Goal: Task Accomplishment & Management: Manage account settings

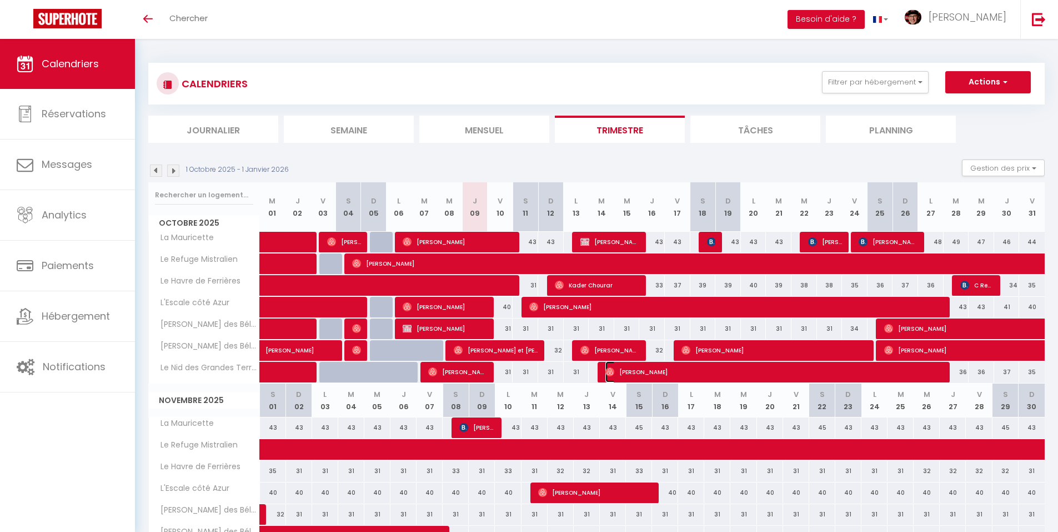
click at [634, 374] on span "[PERSON_NAME]" at bounding box center [776, 371] width 341 height 21
select select "OK"
select select "0"
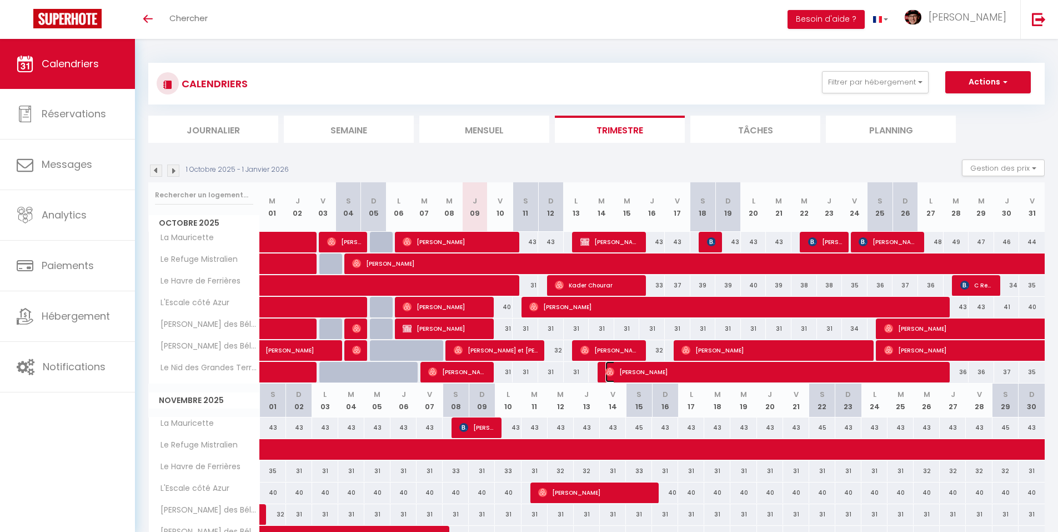
select select "1"
select select
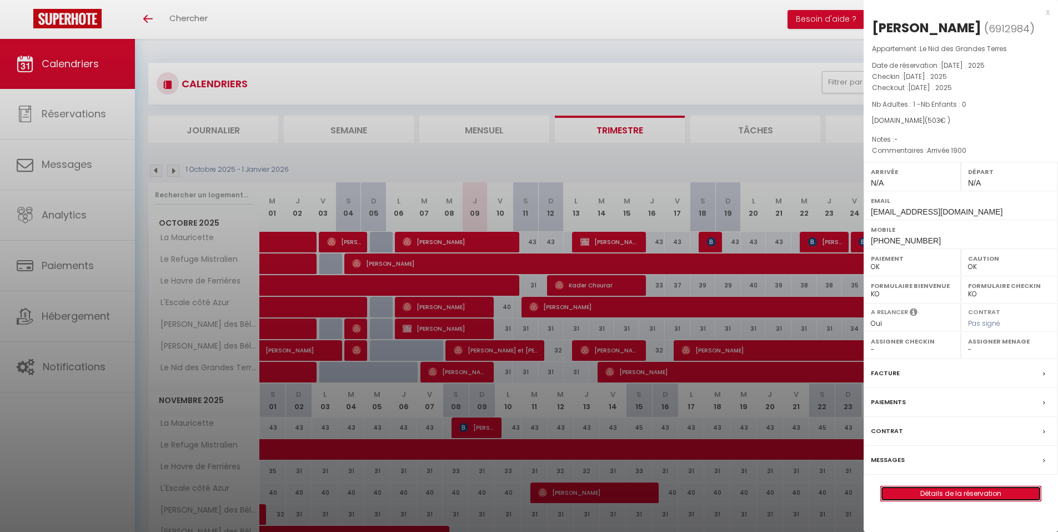
click at [931, 494] on link "Détails de la réservation" at bounding box center [961, 493] width 160 height 14
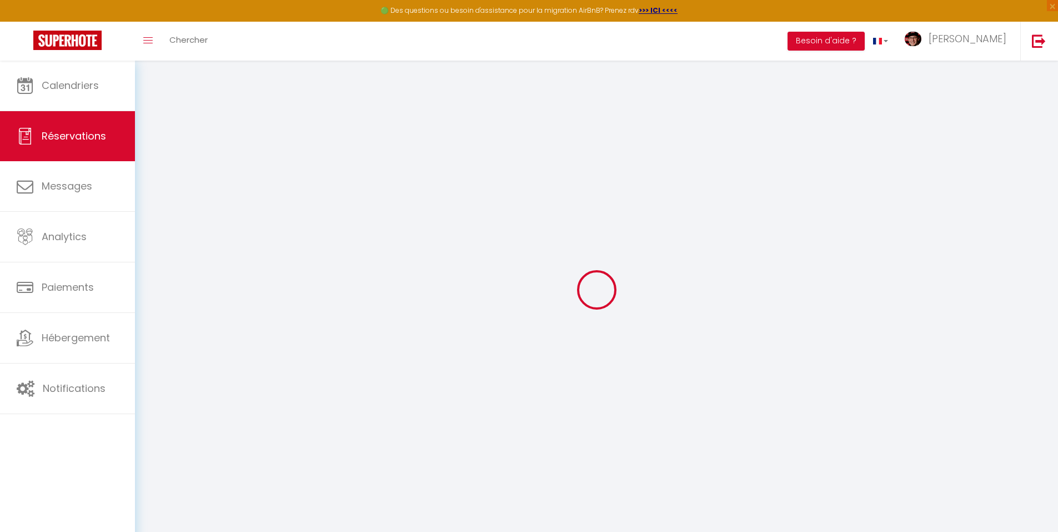
type input "[PERSON_NAME]"
type input "Carretero"
type input "[EMAIL_ADDRESS][DOMAIN_NAME]"
type input "[PHONE_NUMBER]"
select select
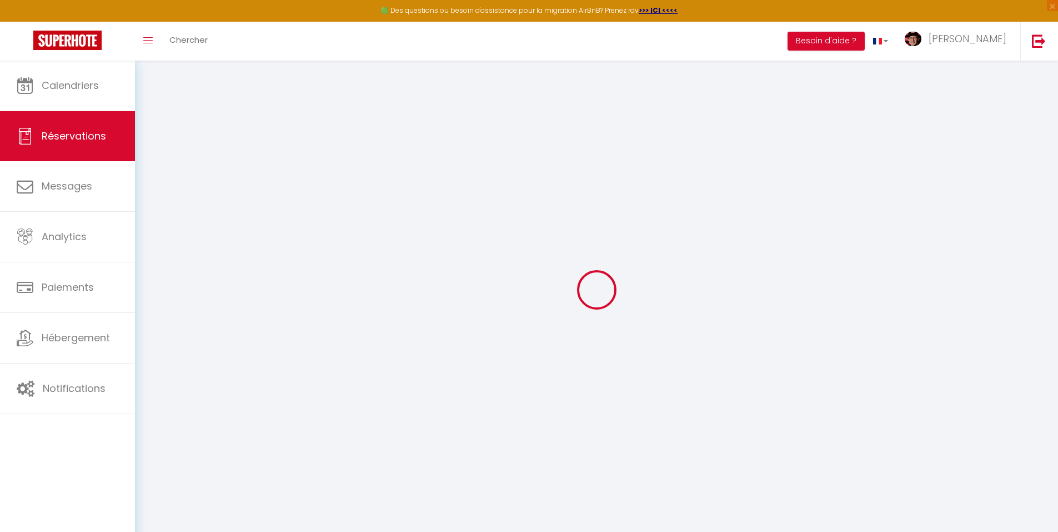
type input "75.5"
select select "66894"
select select "1"
select select
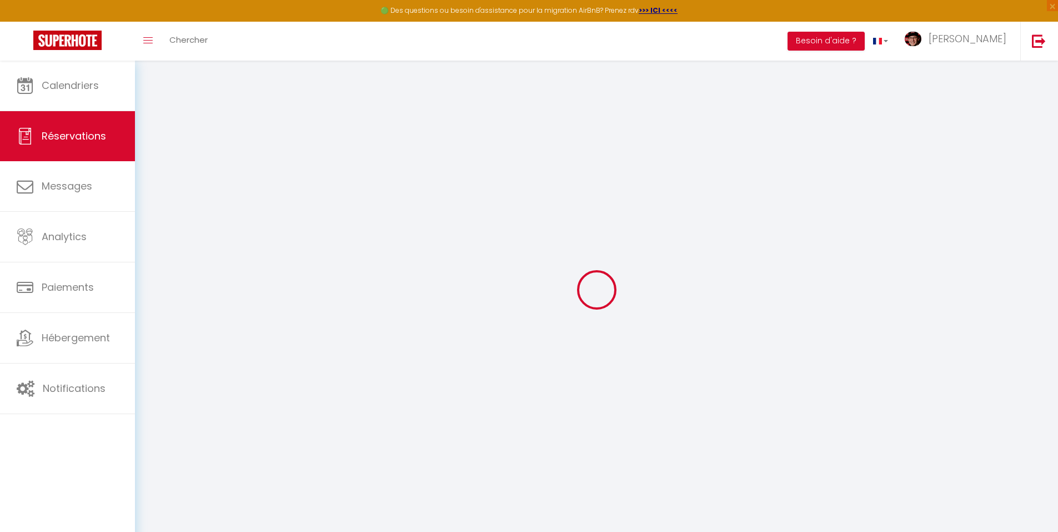
type input "1"
select select "12"
select select
type input "456"
checkbox input "false"
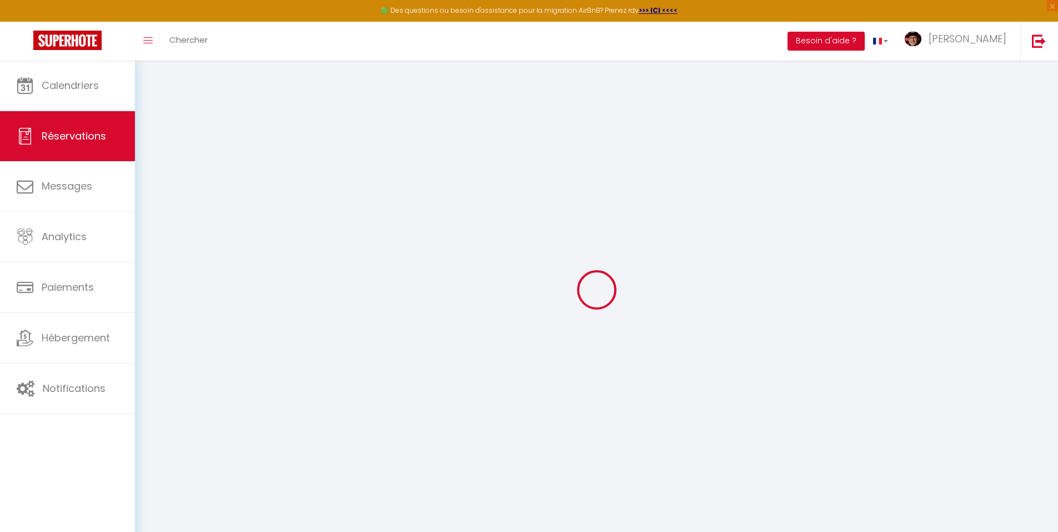
type input "0"
select select "1"
type input "0"
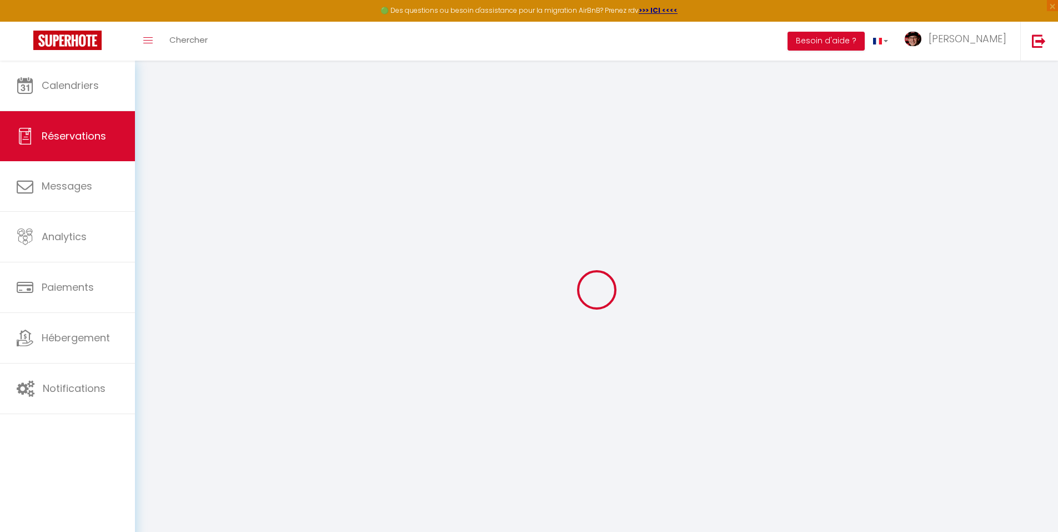
select select
select select "15"
checkbox input "false"
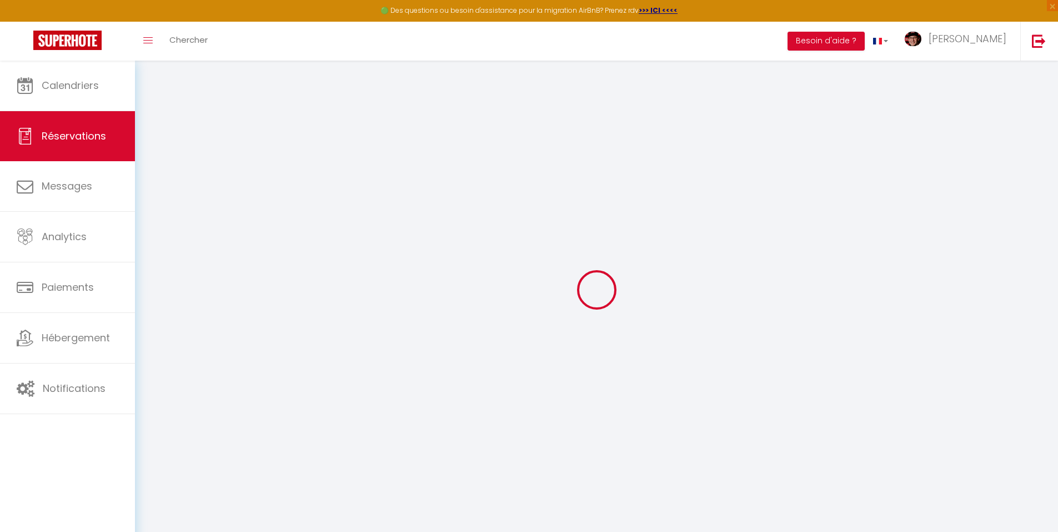
select select
checkbox input "false"
select select
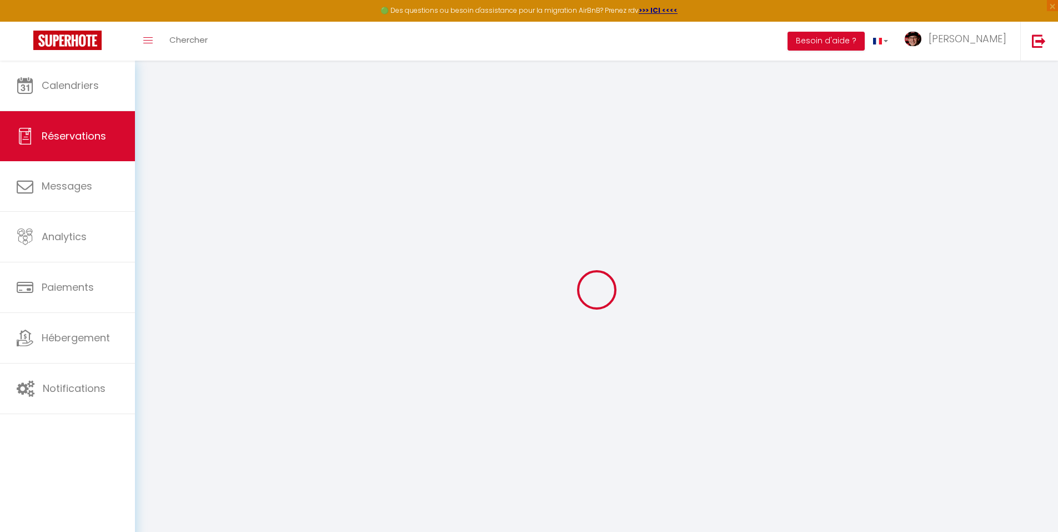
select select
checkbox input "false"
type textarea "Arrivée 1900"
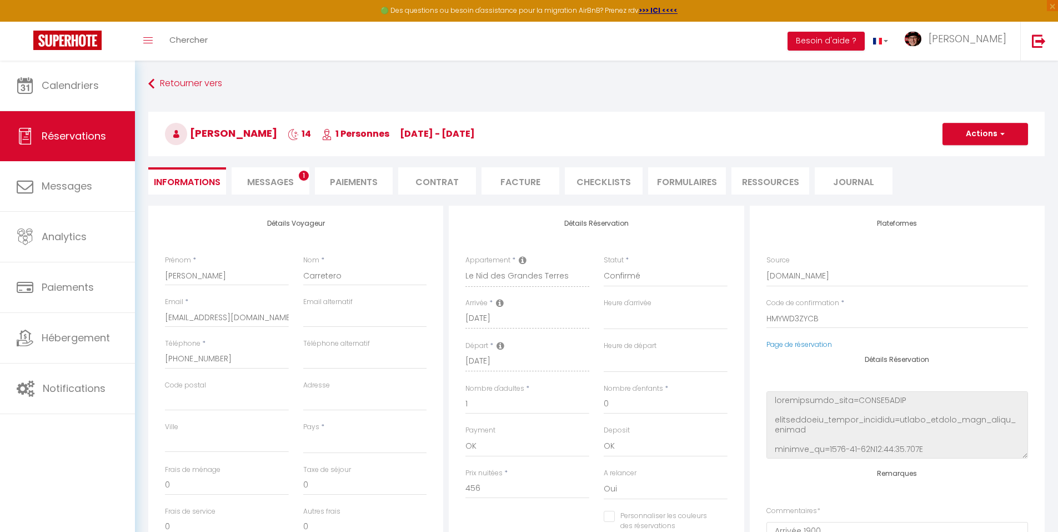
select select
type input "47"
select select
checkbox input "false"
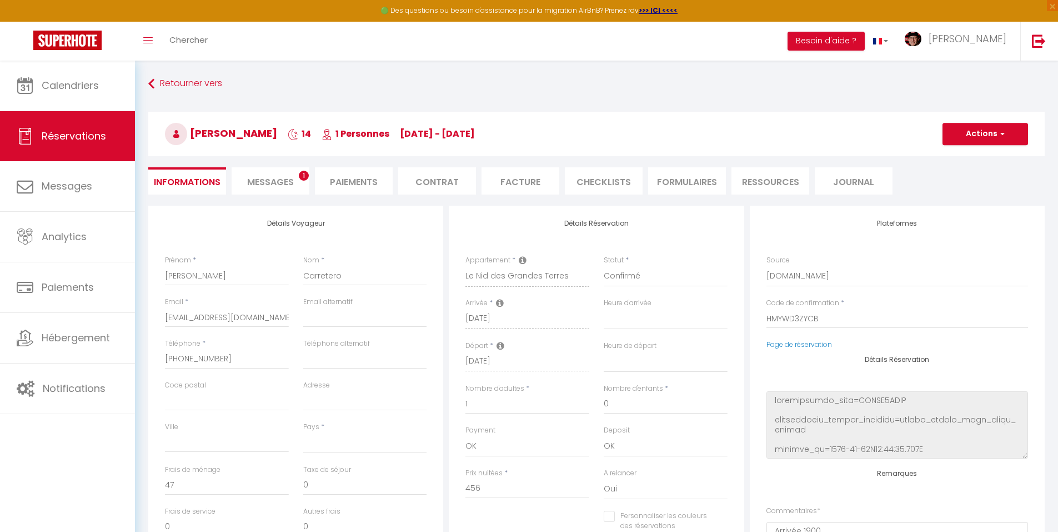
select select
checkbox input "false"
select select
click at [262, 187] on span "Messages" at bounding box center [270, 182] width 47 height 13
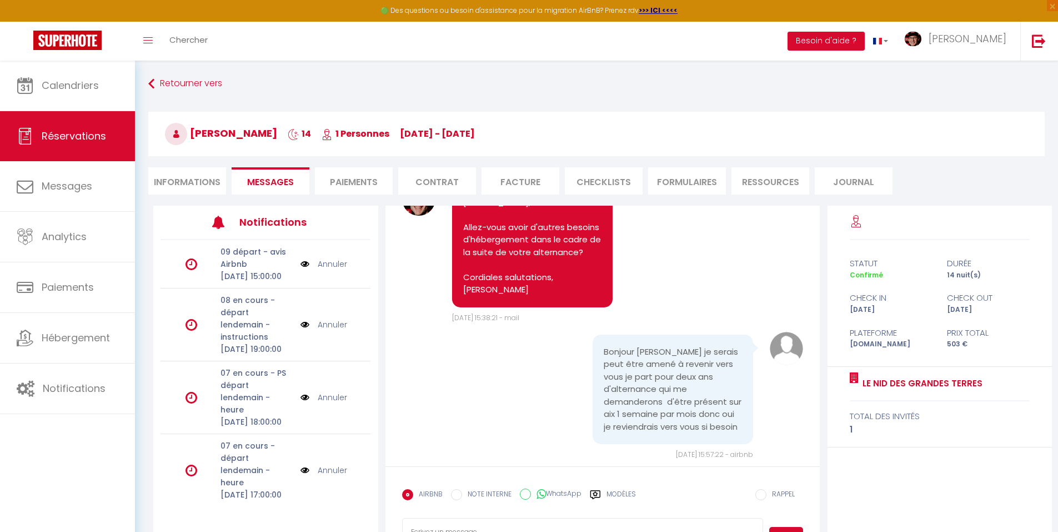
scroll to position [1090, 0]
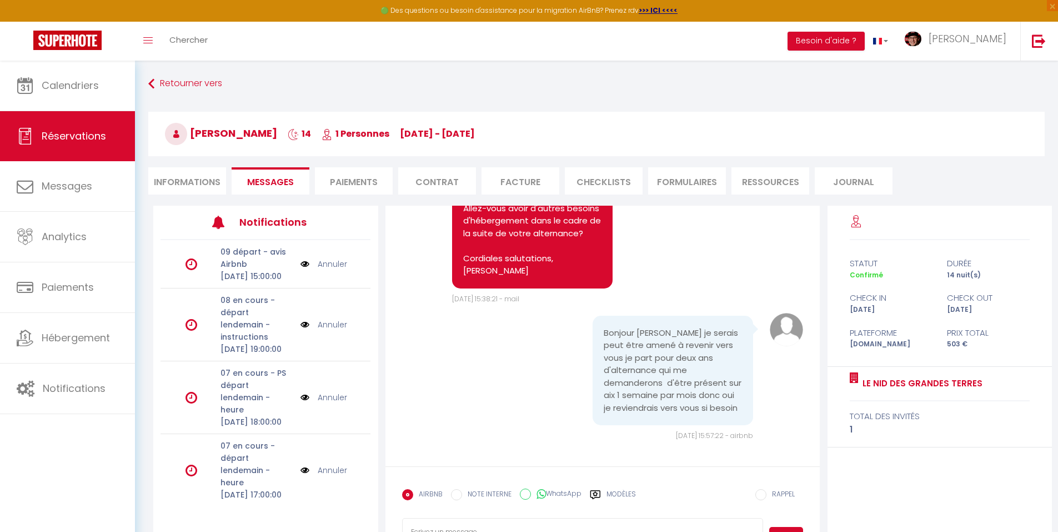
click at [626, 490] on label "Modèles" at bounding box center [621, 498] width 29 height 19
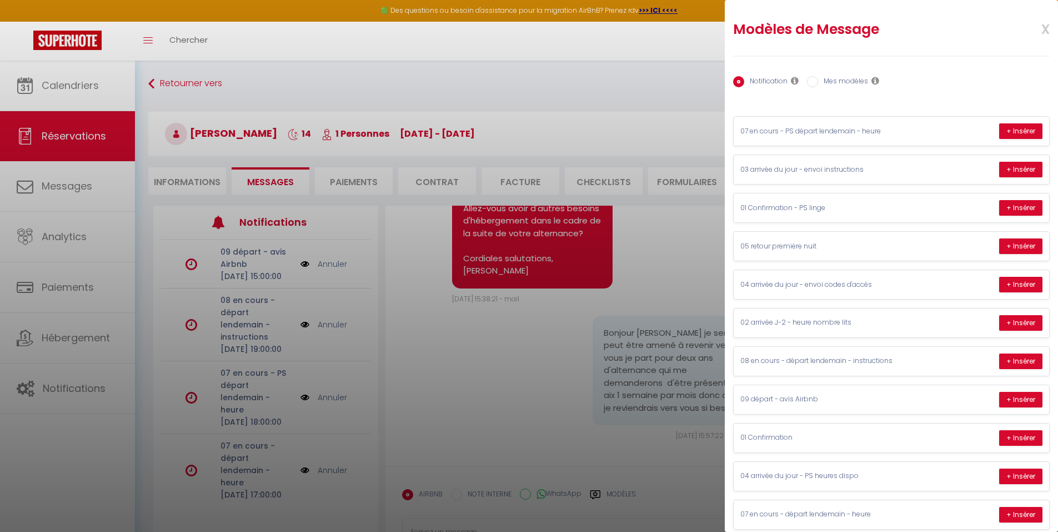
click at [841, 85] on label "Mes modèles" at bounding box center [843, 82] width 50 height 12
click at [818, 85] on input "Mes modèles" at bounding box center [812, 81] width 11 height 11
radio input "true"
radio input "false"
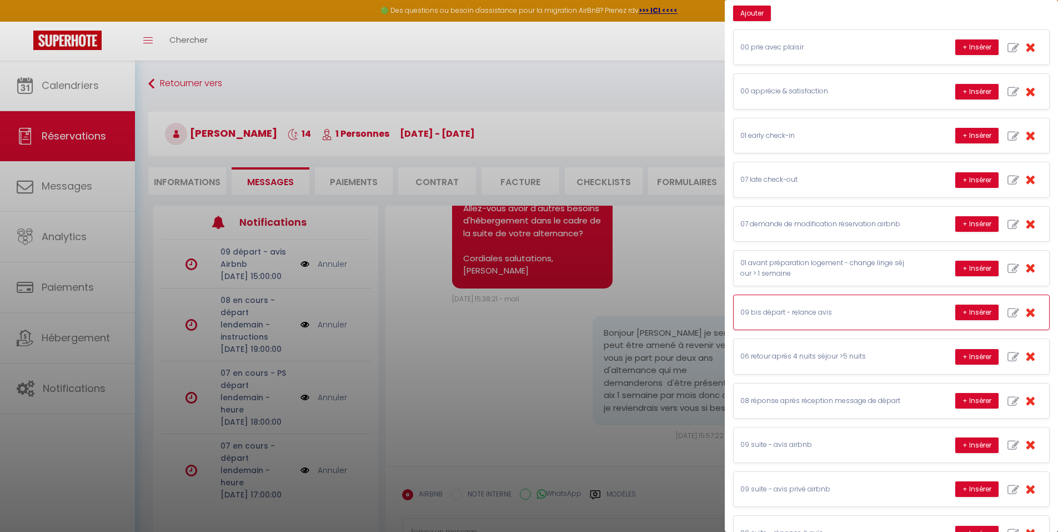
scroll to position [111, 0]
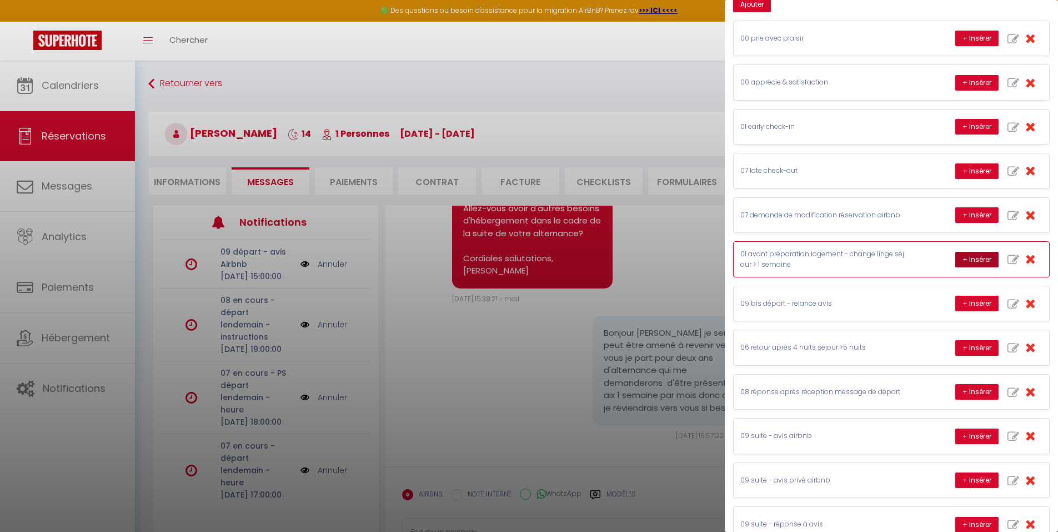
click at [966, 257] on button "+ Insérer" at bounding box center [977, 260] width 43 height 16
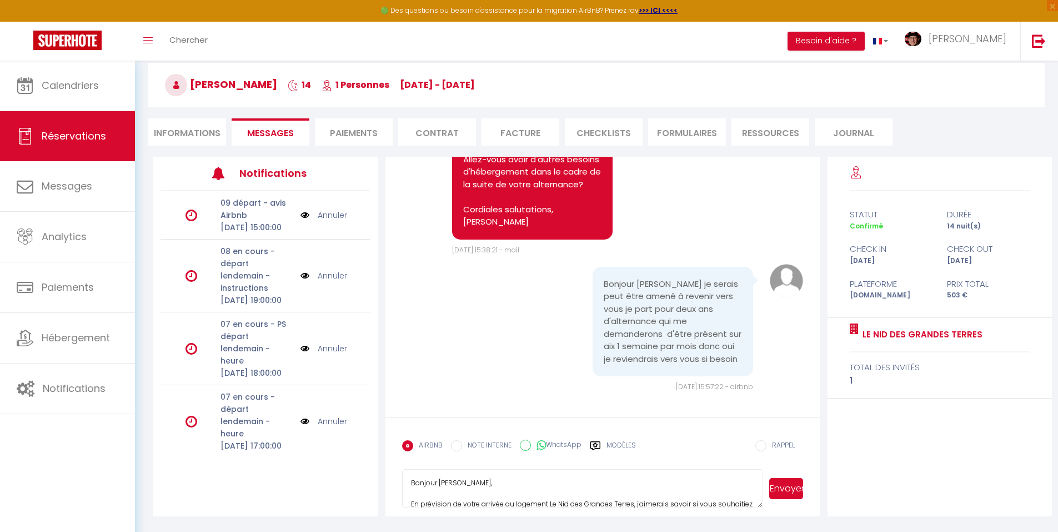
scroll to position [61, 0]
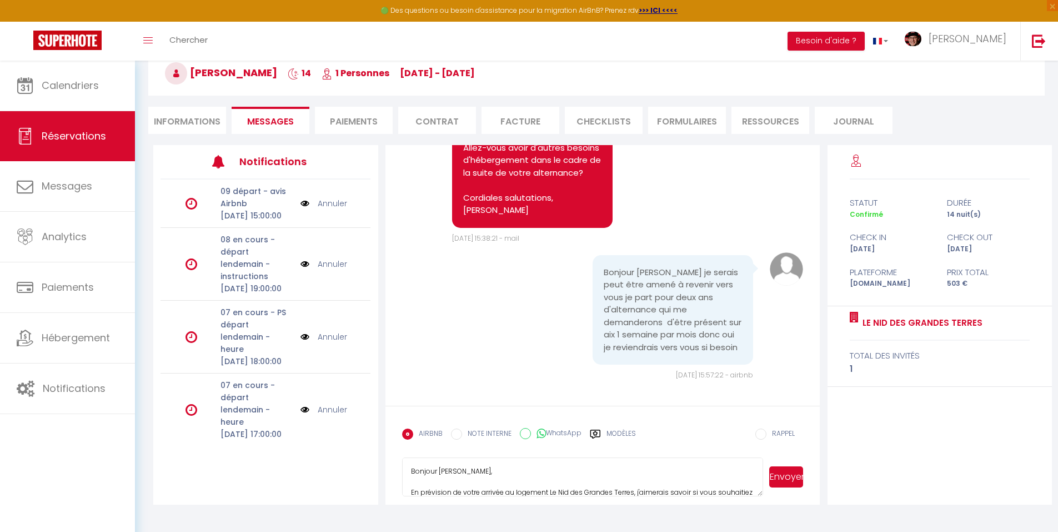
drag, startPoint x: 489, startPoint y: 472, endPoint x: 499, endPoint y: 510, distance: 39.2
click at [489, 472] on textarea "Bonjour [PERSON_NAME], En prévision de votre arrivée au logement Le Nid des Gra…" at bounding box center [583, 476] width 362 height 39
type textarea "Bonjour [PERSON_NAME], En prévision de votre arrivée au logement Le Nid des Gra…"
click at [782, 477] on button "Envoyer" at bounding box center [786, 476] width 34 height 21
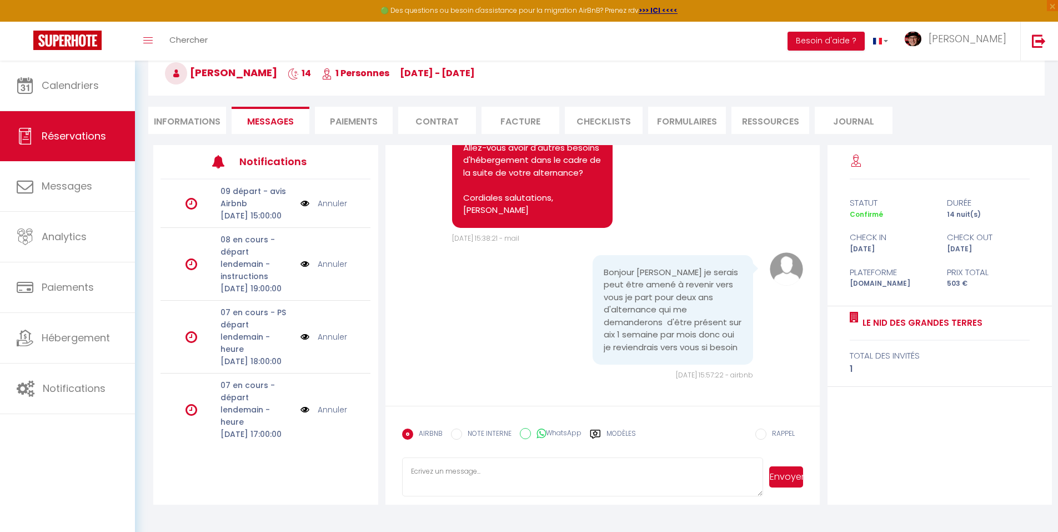
scroll to position [0, 0]
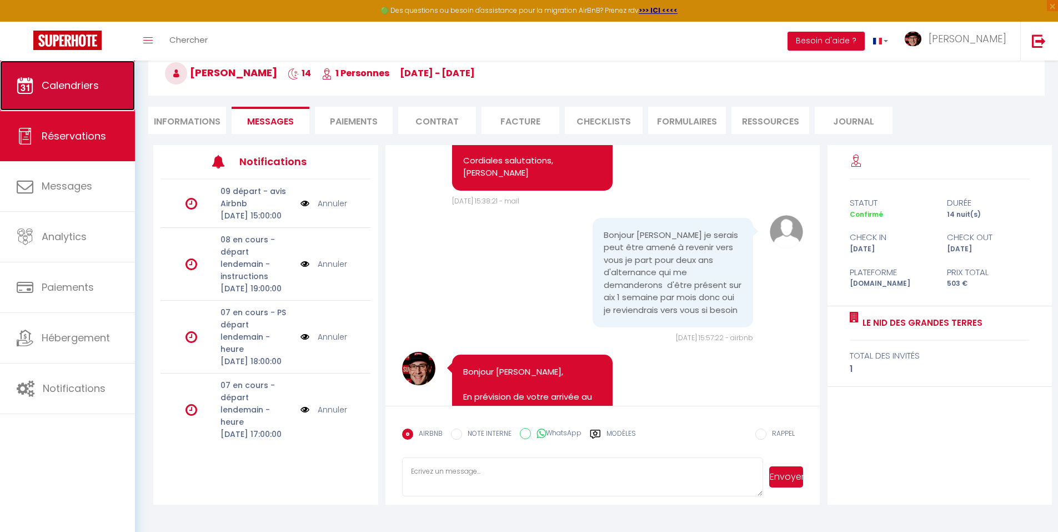
click at [90, 98] on link "Calendriers" at bounding box center [67, 86] width 135 height 50
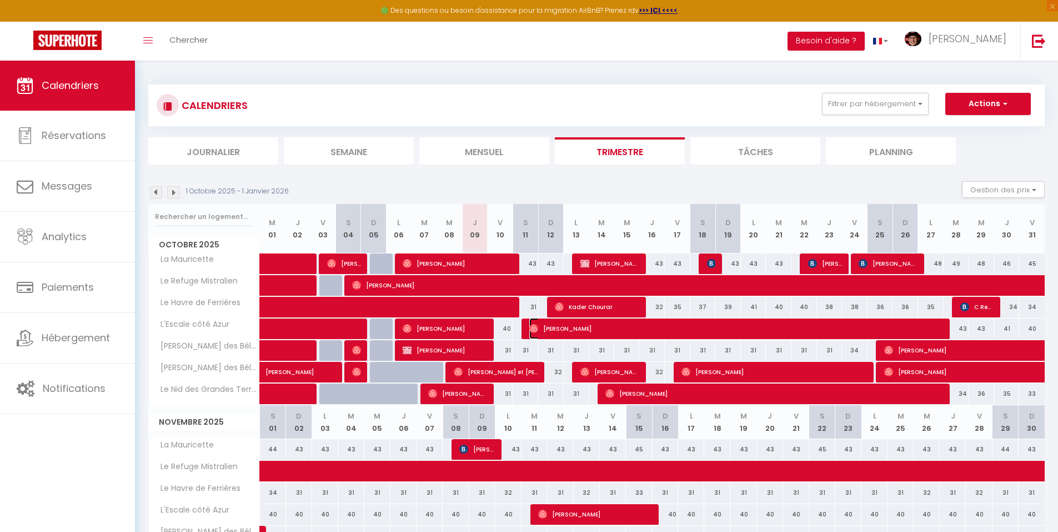
click at [554, 330] on span "[PERSON_NAME]" at bounding box center [737, 328] width 417 height 21
select select "OK"
select select "0"
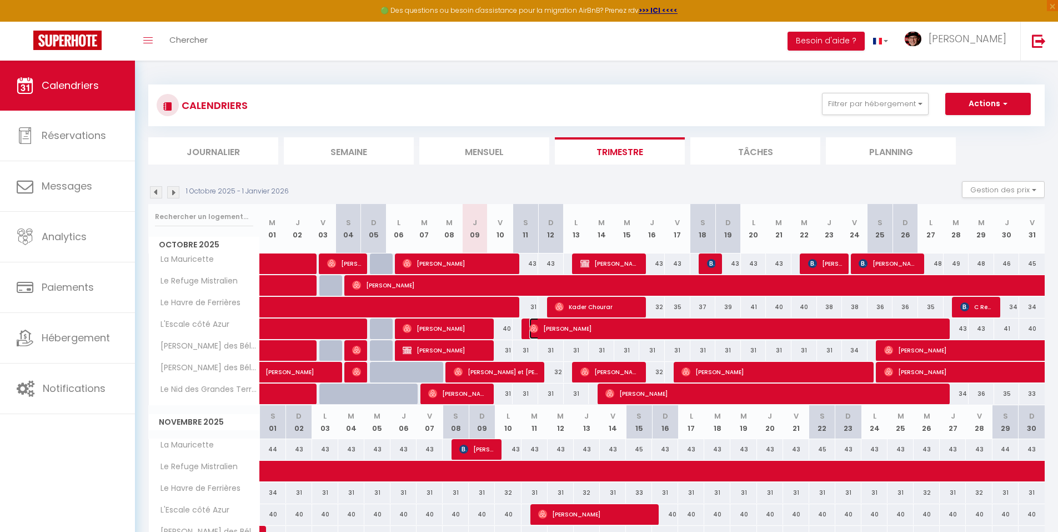
select select "1"
select select
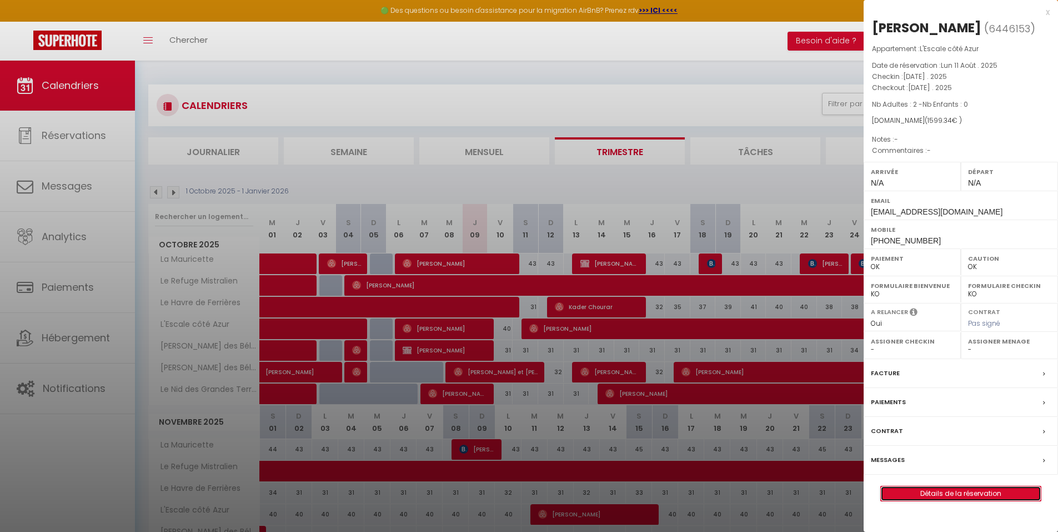
click at [924, 497] on link "Détails de la réservation" at bounding box center [961, 493] width 160 height 14
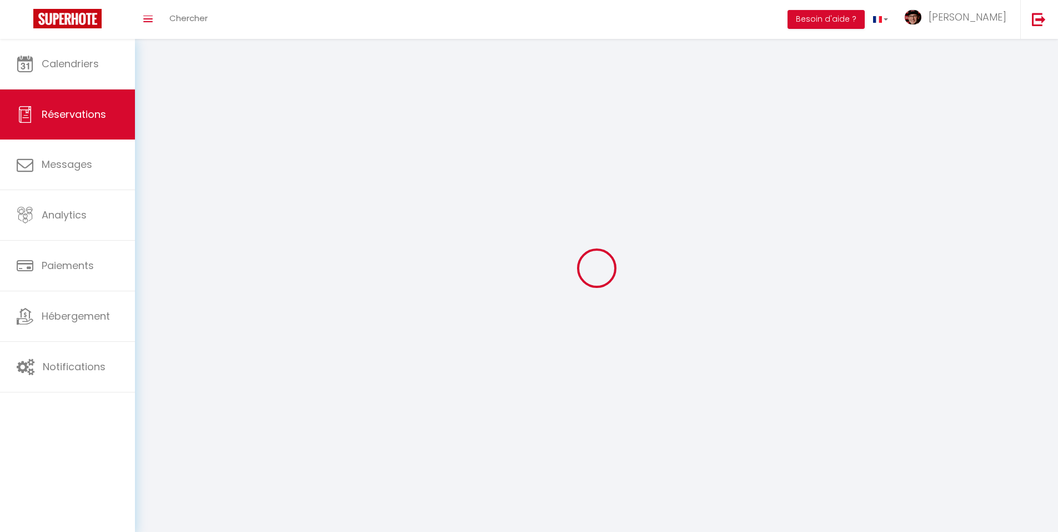
select select "not_cancelled"
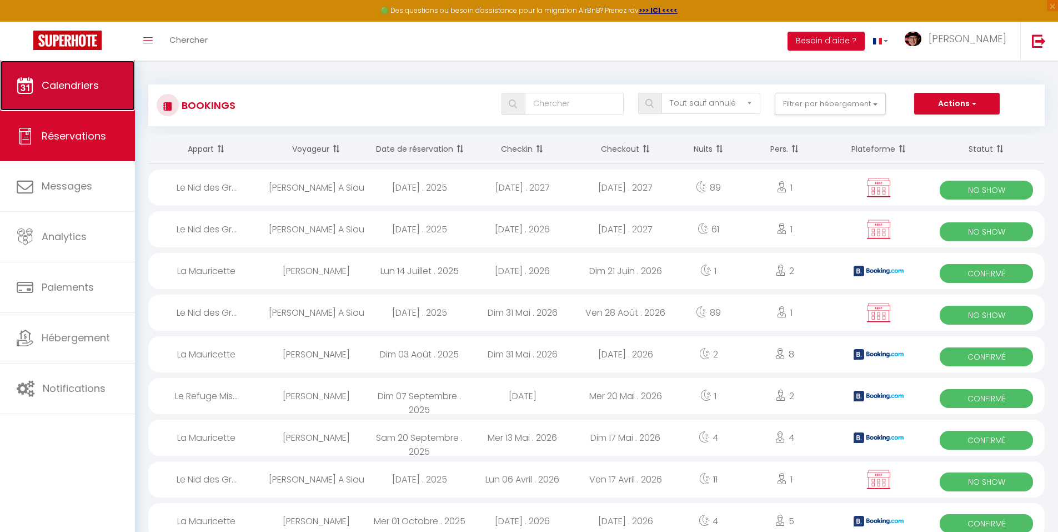
click at [119, 83] on link "Calendriers" at bounding box center [67, 86] width 135 height 50
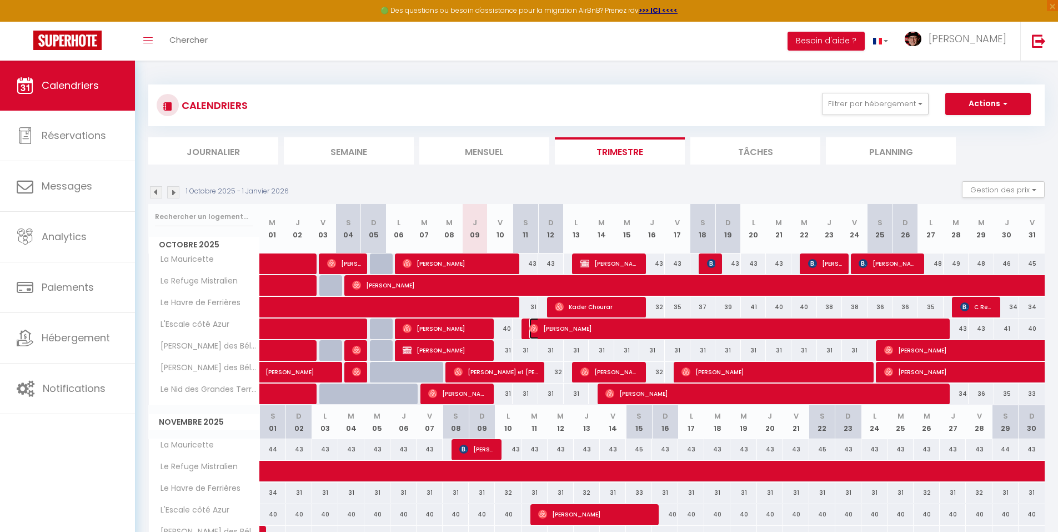
click at [626, 329] on span "[PERSON_NAME]" at bounding box center [737, 328] width 417 height 21
select select "OK"
select select "0"
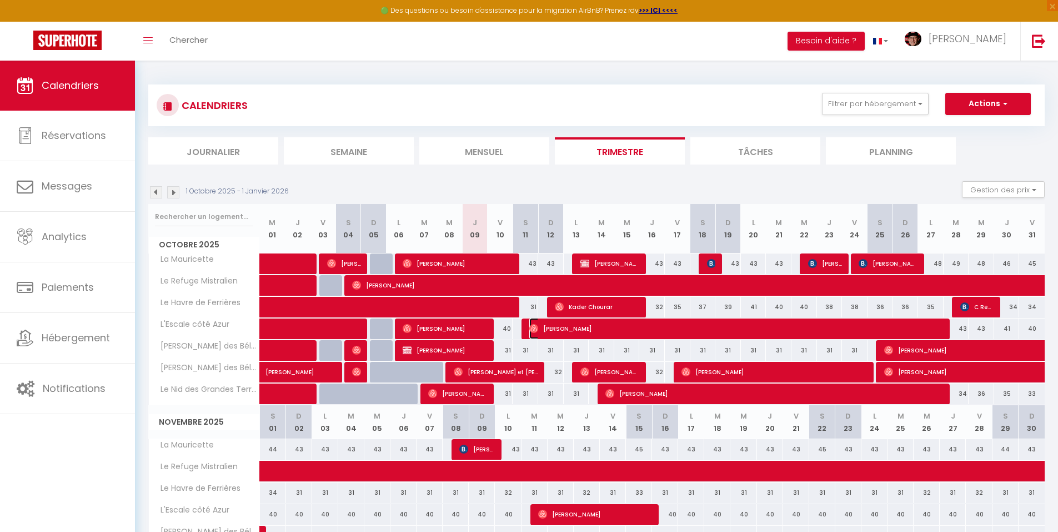
select select "1"
select select
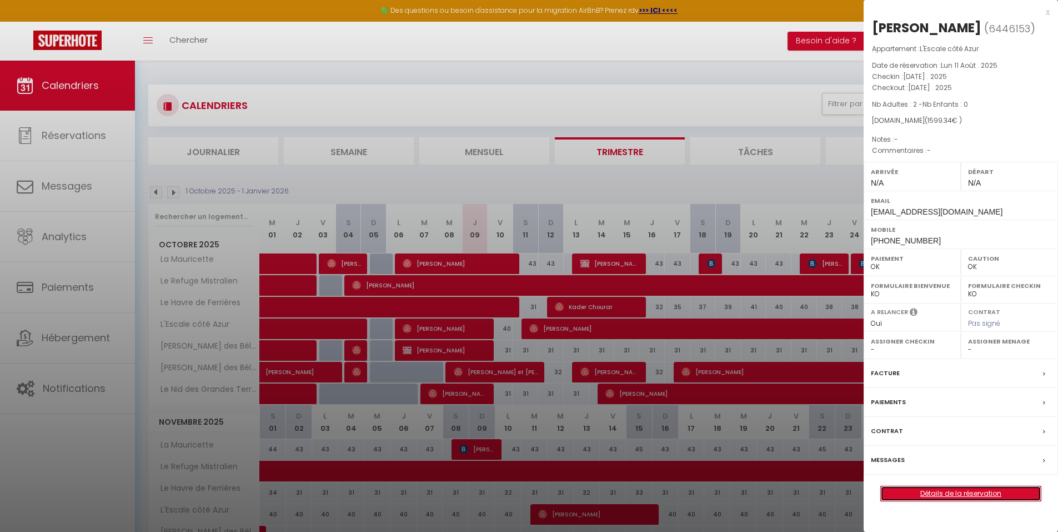
click at [934, 494] on link "Détails de la réservation" at bounding box center [961, 493] width 160 height 14
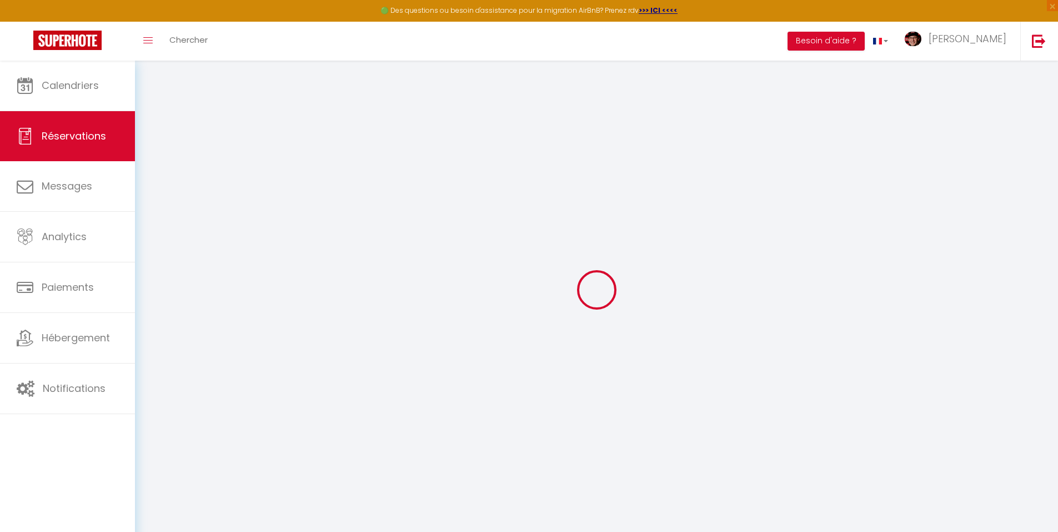
select select
checkbox input "false"
select select
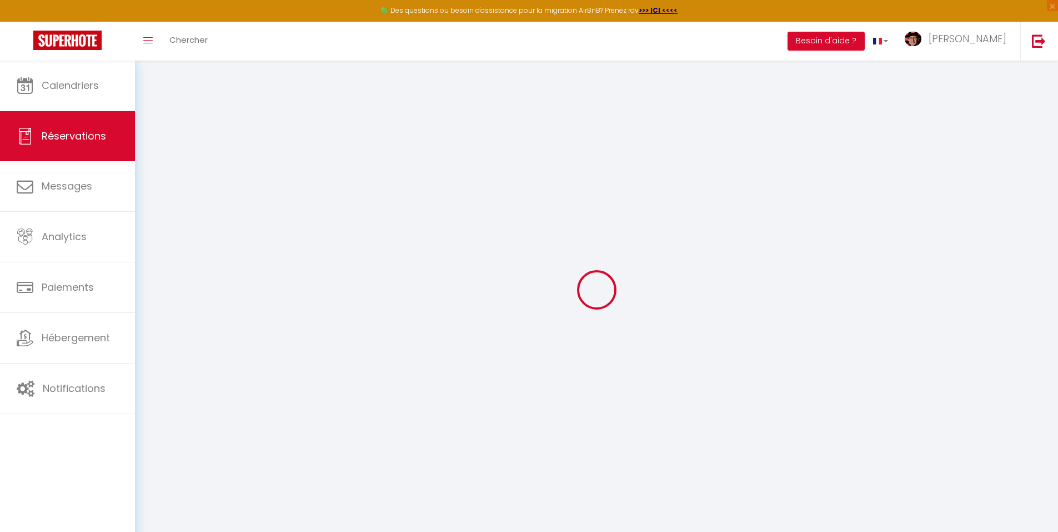
select select
checkbox input "false"
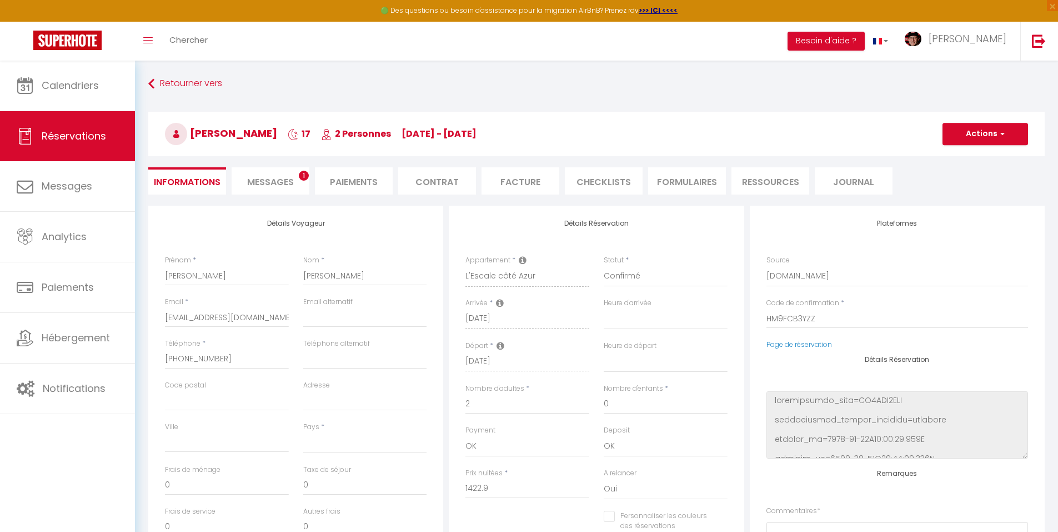
select select
type input "74"
type input "102.44"
select select
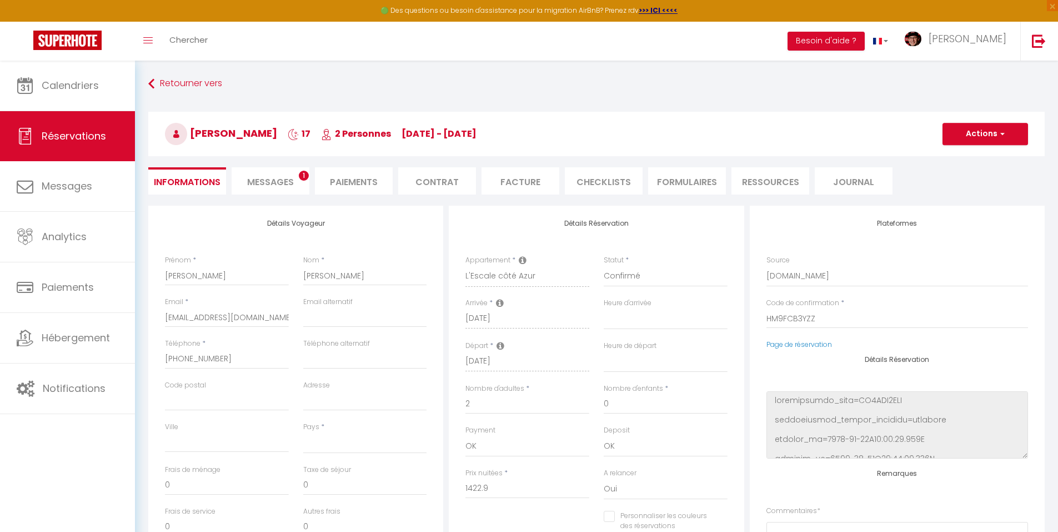
checkbox input "false"
select select
checkbox input "false"
select select
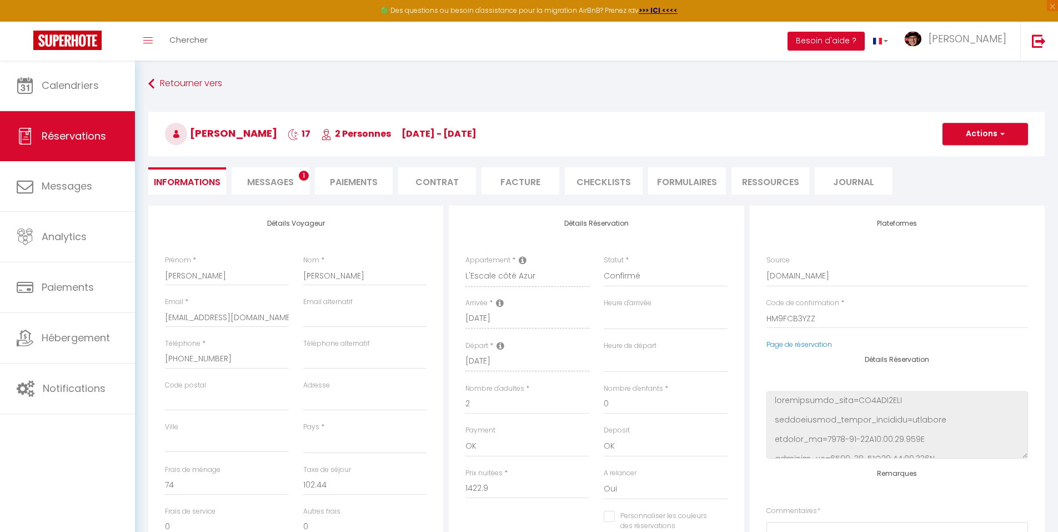
click at [267, 179] on span "Messages" at bounding box center [270, 182] width 47 height 13
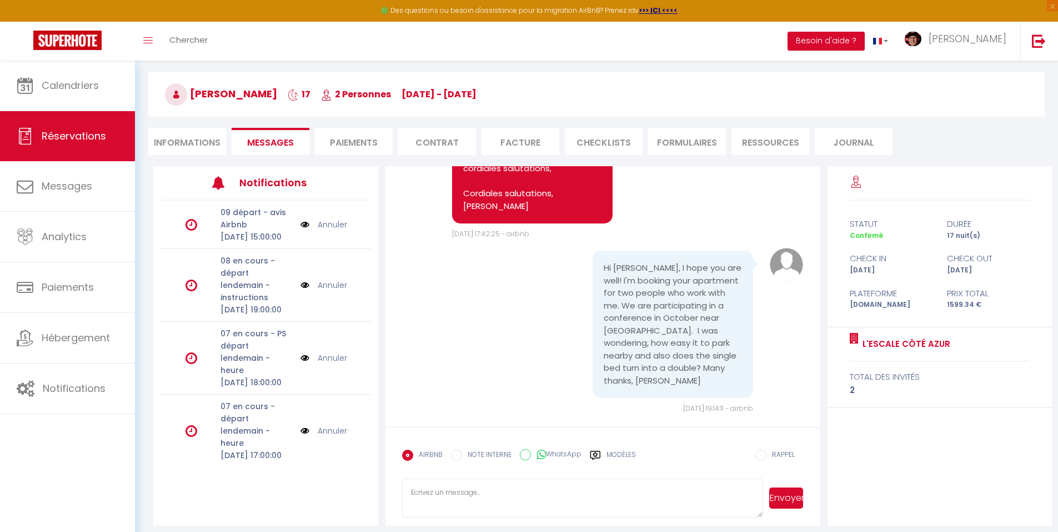
scroll to position [61, 0]
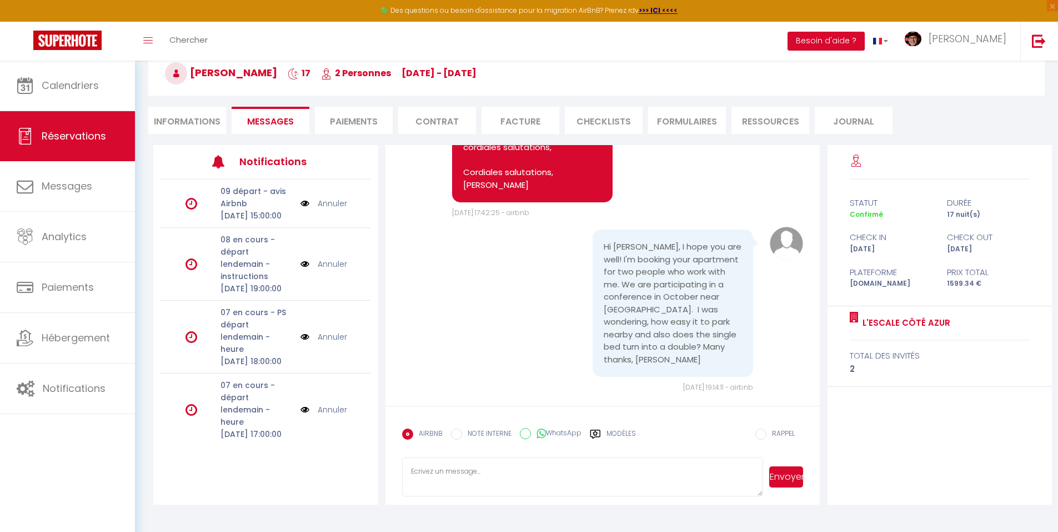
click at [618, 433] on label "Modèles" at bounding box center [621, 437] width 29 height 19
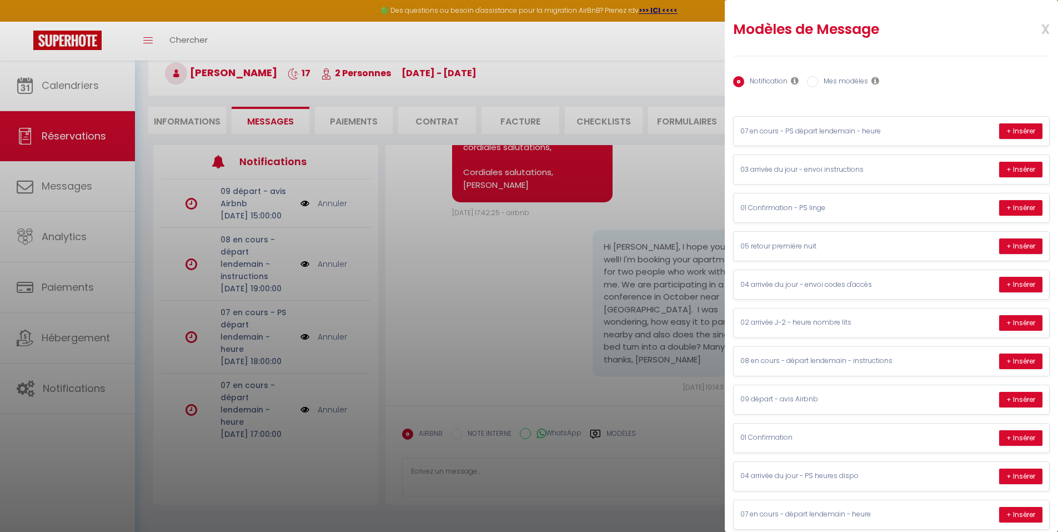
click at [842, 86] on label "Mes modèles" at bounding box center [843, 82] width 50 height 12
click at [818, 86] on input "Mes modèles" at bounding box center [812, 81] width 11 height 11
radio input "true"
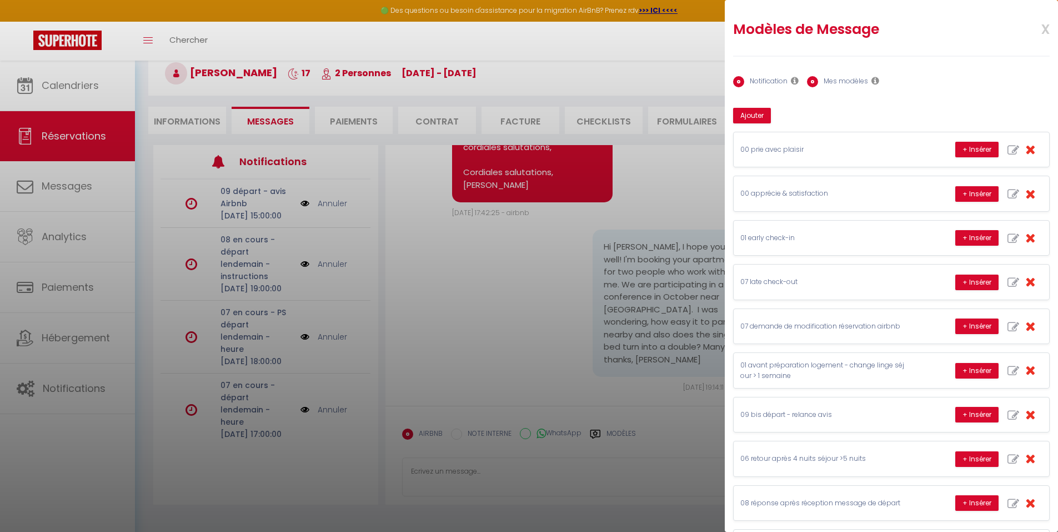
radio input "false"
click at [960, 368] on button "+ Insérer" at bounding box center [977, 371] width 43 height 16
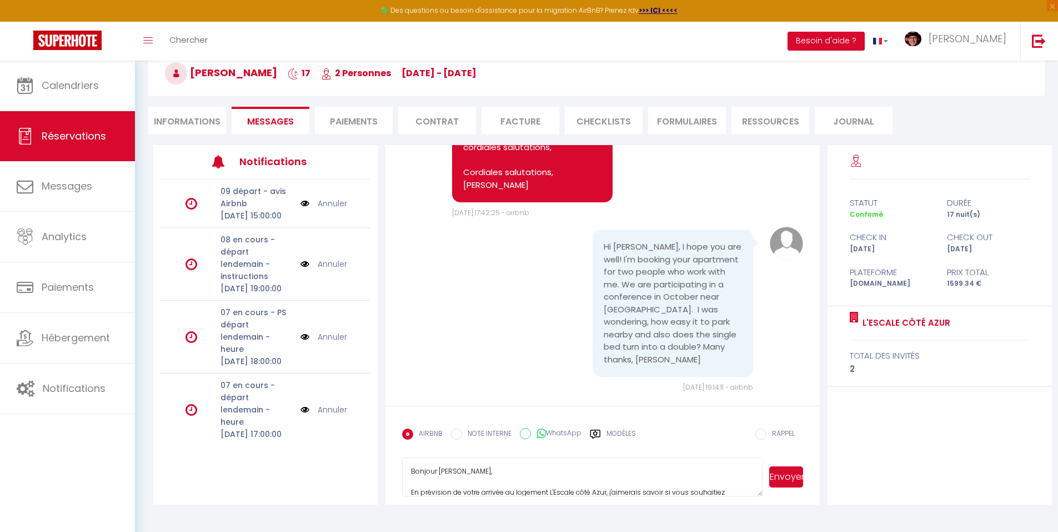
drag, startPoint x: 468, startPoint y: 473, endPoint x: 503, endPoint y: 484, distance: 36.9
click at [470, 471] on textarea "Bonjour [PERSON_NAME], En prévision de votre arrivée au logement L'Escale côté …" at bounding box center [583, 476] width 362 height 39
click at [527, 486] on textarea "Bonjour [PERSON_NAME], En prévision de votre arrivée au logement L'Escale côté …" at bounding box center [583, 476] width 362 height 39
type textarea "Bonjour [PERSON_NAME], En prévision de l'arrivée des deux personnes au logement…"
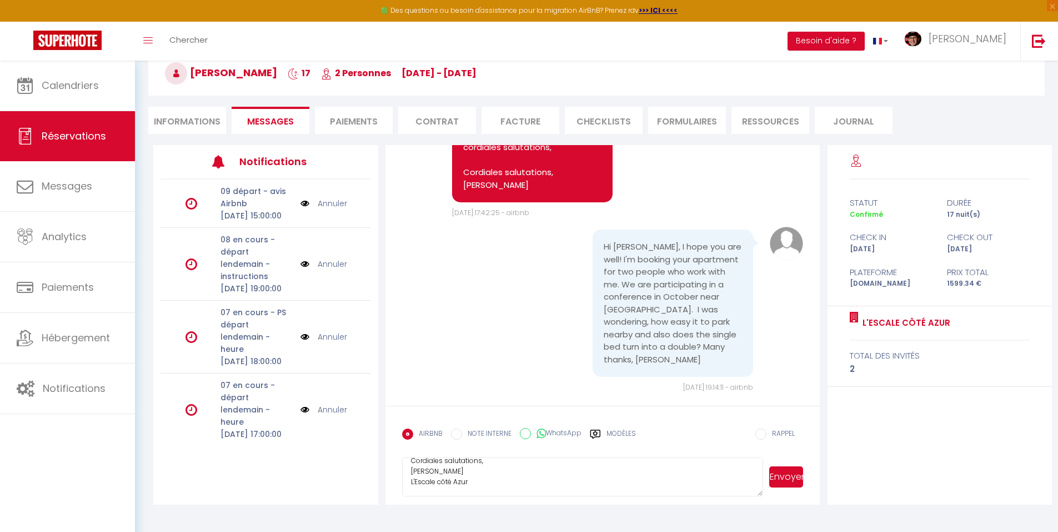
click at [784, 478] on button "Envoyer" at bounding box center [786, 476] width 34 height 21
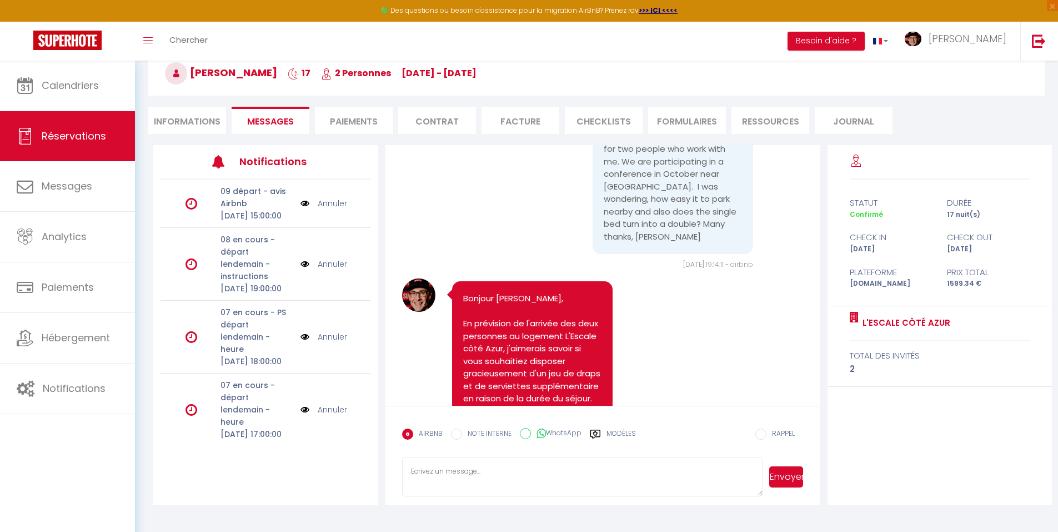
scroll to position [928, 0]
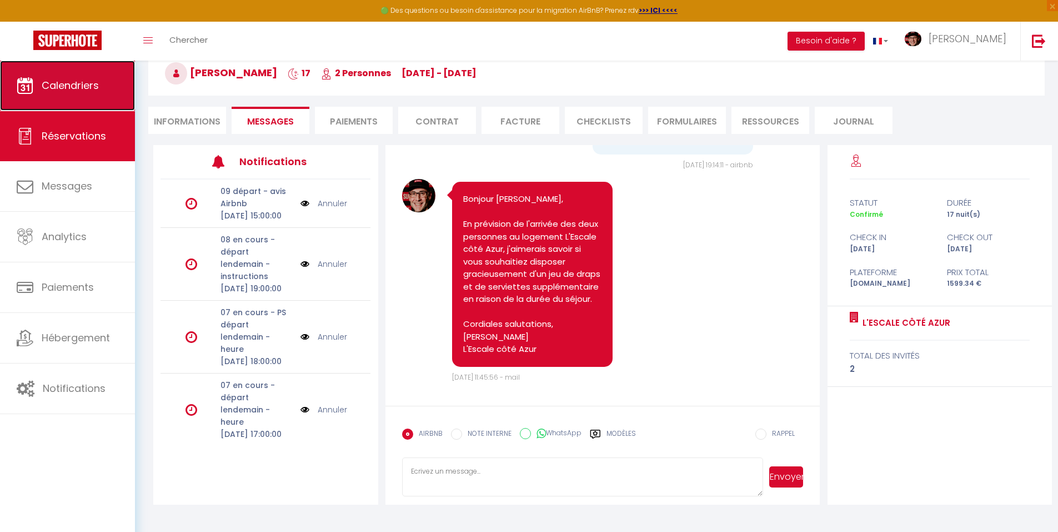
click at [54, 84] on span "Calendriers" at bounding box center [70, 85] width 57 height 14
